Goal: Check status: Check status

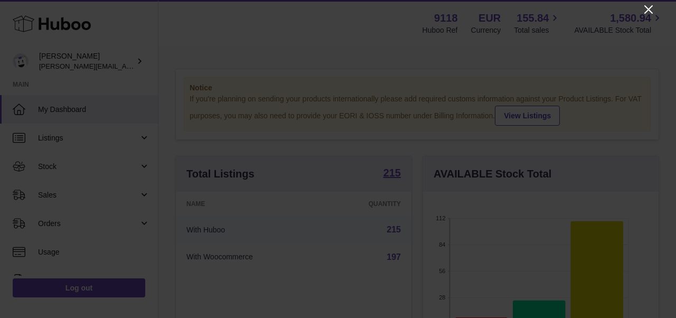
click at [650, 10] on icon "Close" at bounding box center [648, 9] width 13 height 13
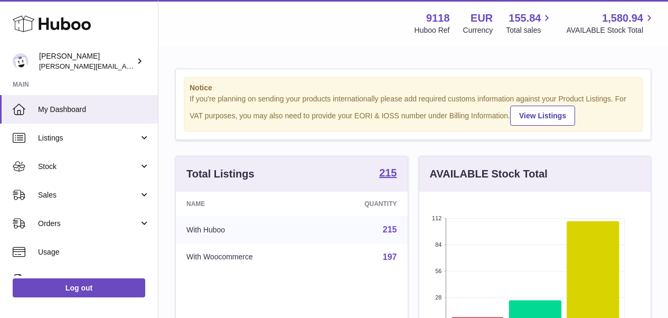
scroll to position [527708, 527641]
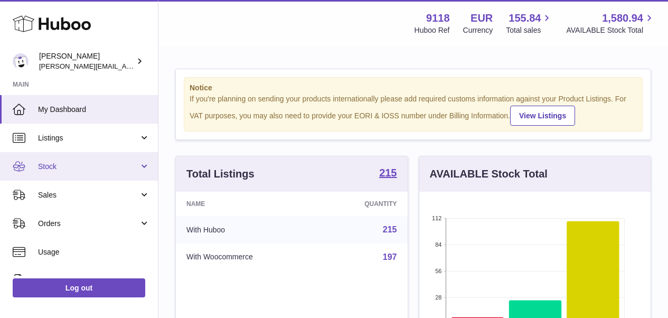
click at [69, 162] on span "Stock" at bounding box center [88, 167] width 101 height 10
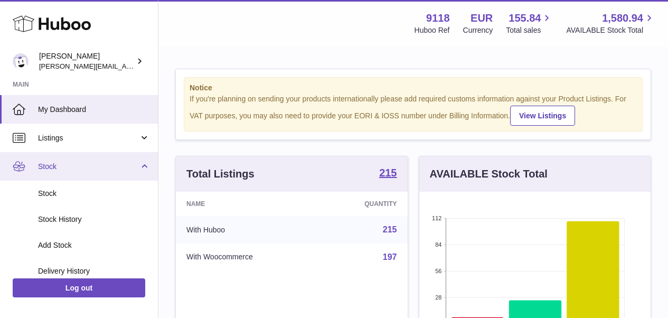
click at [148, 164] on link "Stock" at bounding box center [79, 166] width 158 height 29
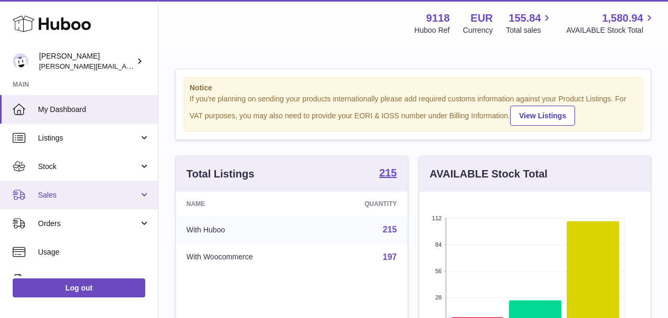
click at [111, 194] on span "Sales" at bounding box center [88, 195] width 101 height 10
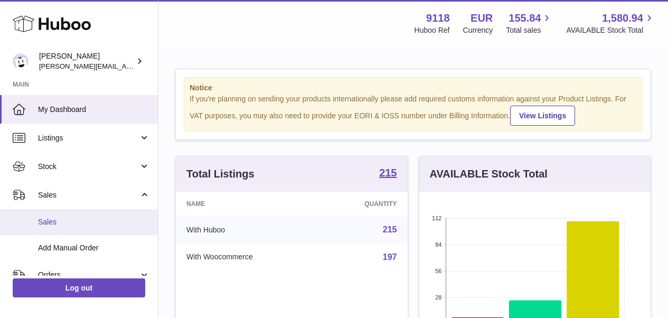
click at [94, 217] on span "Sales" at bounding box center [94, 222] width 112 height 10
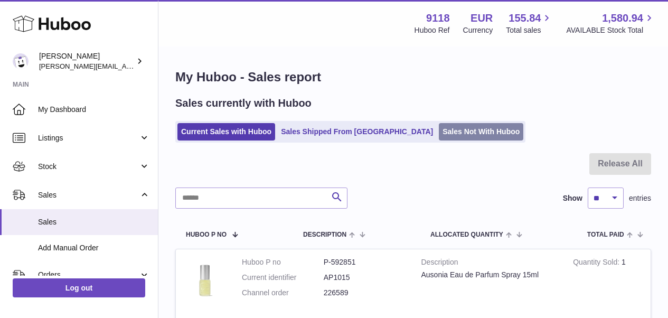
click at [439, 131] on link "Sales Not With Huboo" at bounding box center [481, 131] width 84 height 17
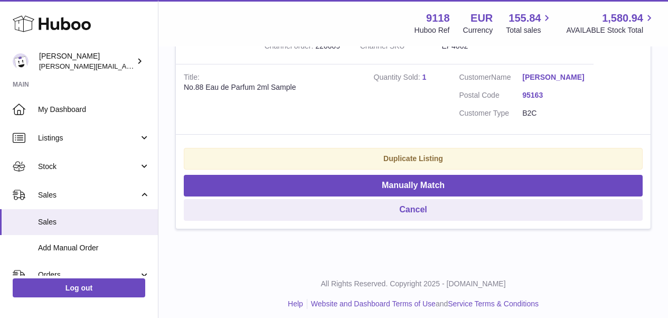
scroll to position [259, 0]
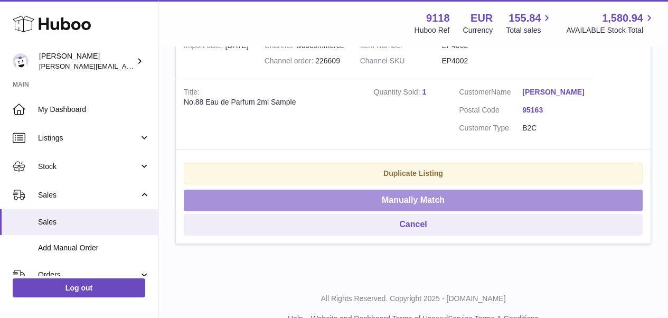
click at [565, 203] on button "Manually Match" at bounding box center [413, 201] width 459 height 22
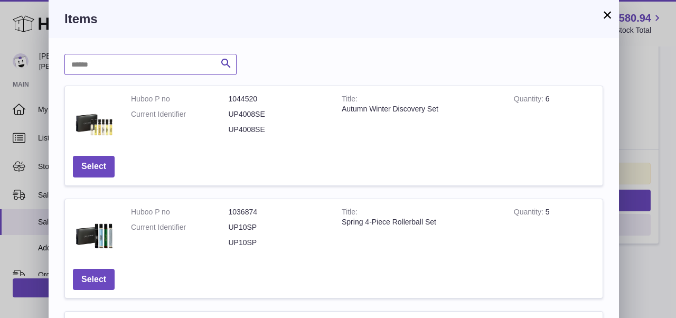
click at [195, 68] on input "text" at bounding box center [150, 64] width 172 height 21
type input "******"
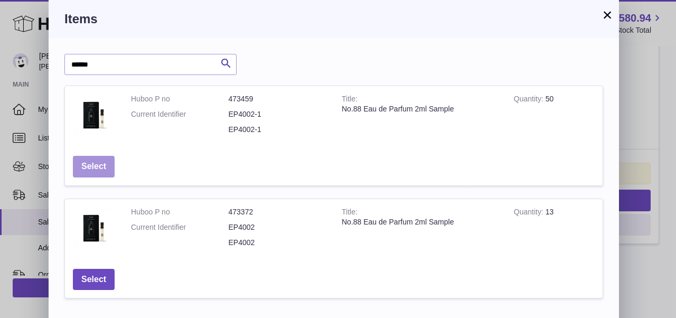
click at [101, 169] on button "Select" at bounding box center [94, 167] width 42 height 22
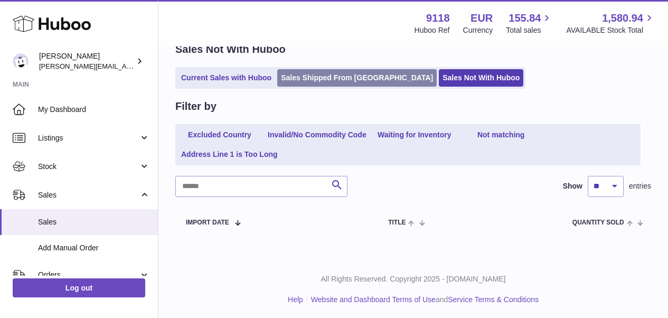
scroll to position [53, 0]
click at [327, 83] on link "Sales Shipped From [GEOGRAPHIC_DATA]" at bounding box center [356, 78] width 159 height 17
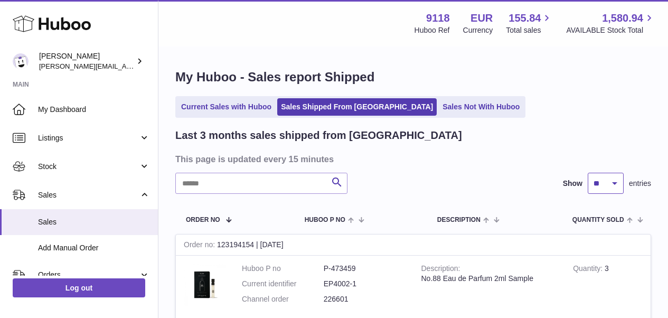
select select "**"
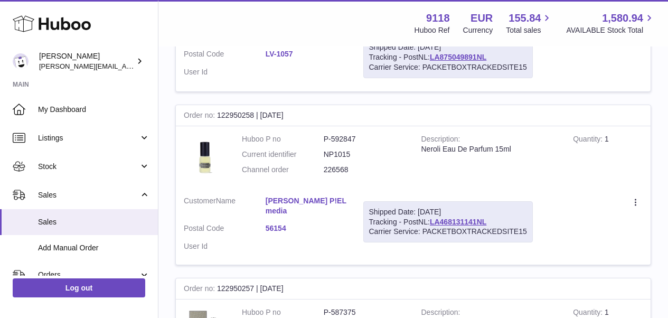
scroll to position [8194, 0]
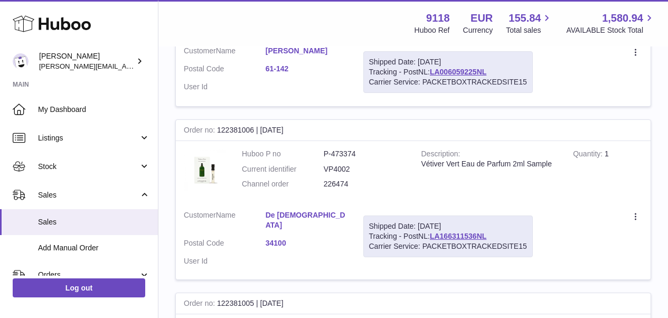
scroll to position [8081, 0]
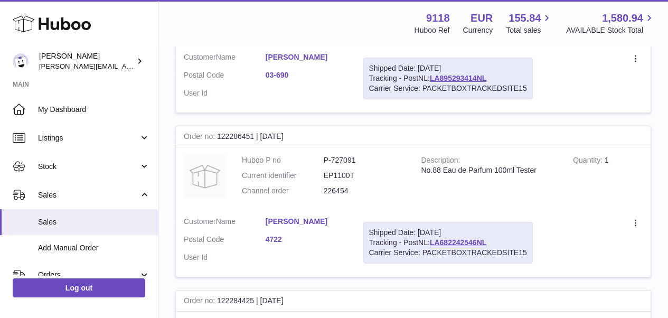
scroll to position [3125, 0]
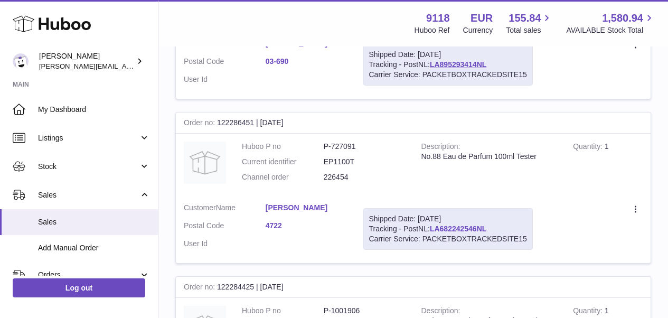
drag, startPoint x: 493, startPoint y: 169, endPoint x: 432, endPoint y: 172, distance: 60.8
click at [432, 208] on div "Shipped Date: [DATE] Tracking - PostNL: LA682242546NL Carrier Service: PACKETBO…" at bounding box center [447, 229] width 169 height 42
copy link "LA682242546NL"
